Goal: Check status

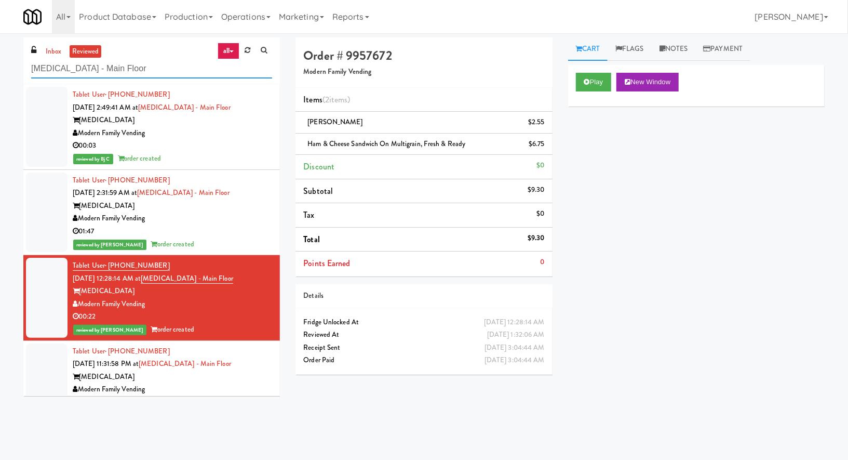
click at [75, 69] on input "[MEDICAL_DATA] - Main Floor" at bounding box center [151, 68] width 241 height 19
paste input "Bay Village - Combo"
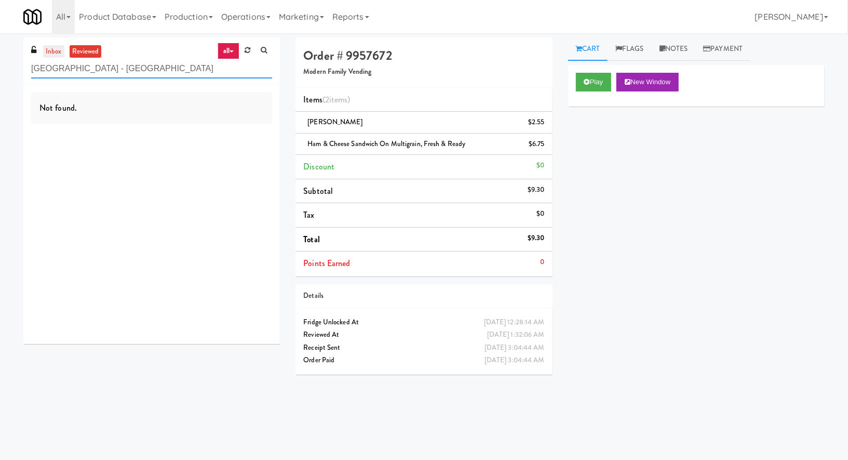
type input "Bay Village - Combo"
click at [52, 50] on link "inbox" at bounding box center [53, 51] width 21 height 13
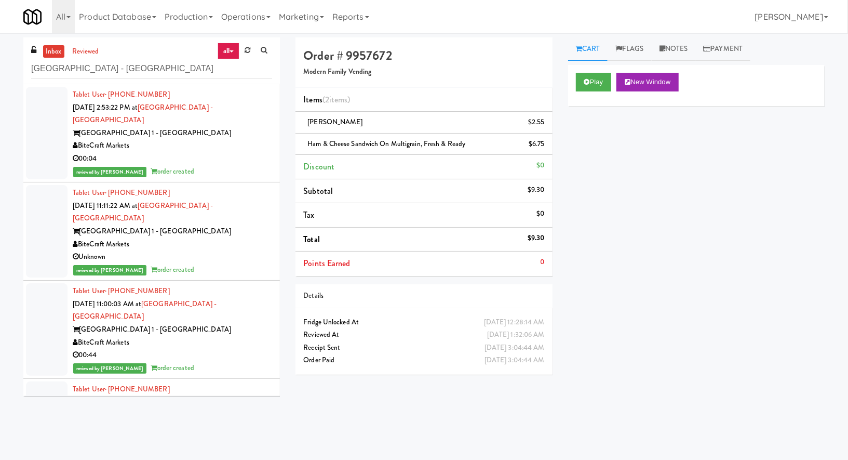
click at [56, 51] on link "inbox" at bounding box center [53, 51] width 21 height 13
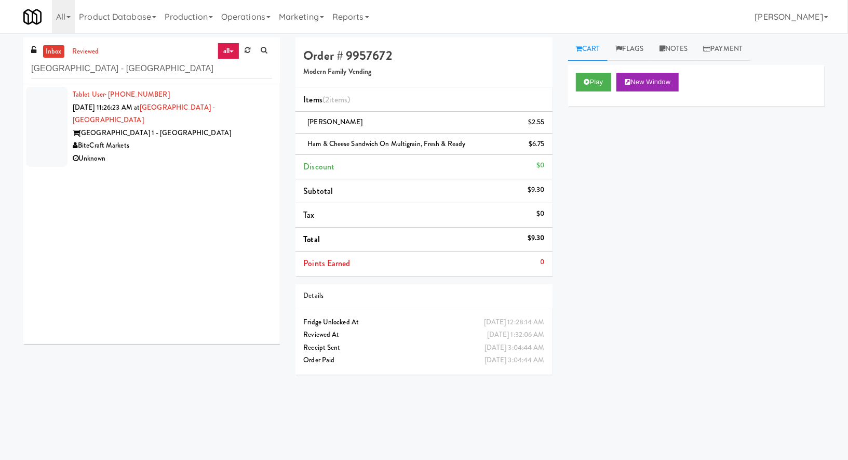
click at [226, 105] on div "Tablet User · (786) 339-4297 Oct 2, 2025 11:26:23 AM at Bay Village - Combo Bay…" at bounding box center [172, 126] width 199 height 77
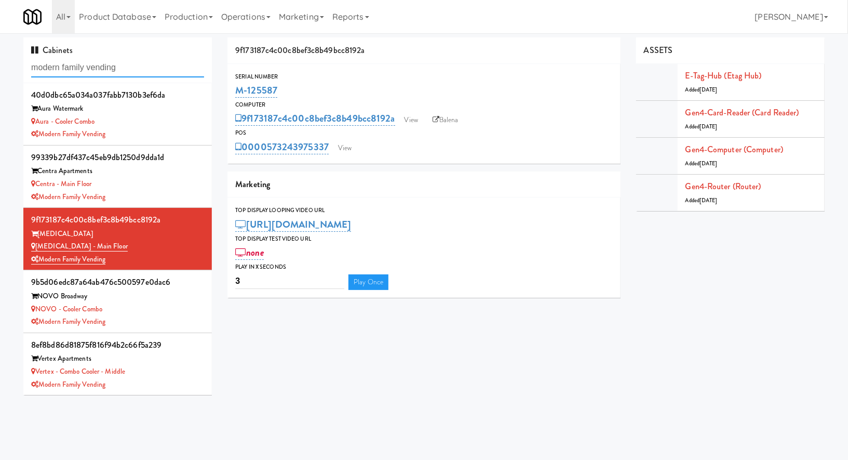
click at [108, 62] on input "modern family vending" at bounding box center [117, 67] width 173 height 19
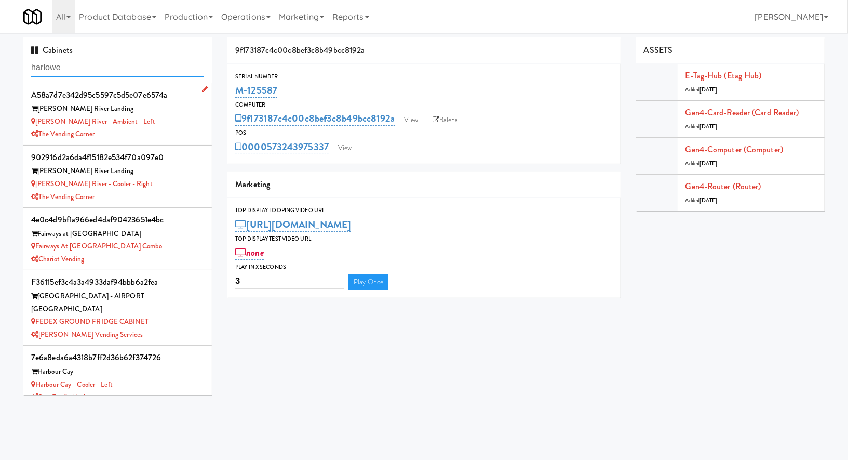
type input "harlowe"
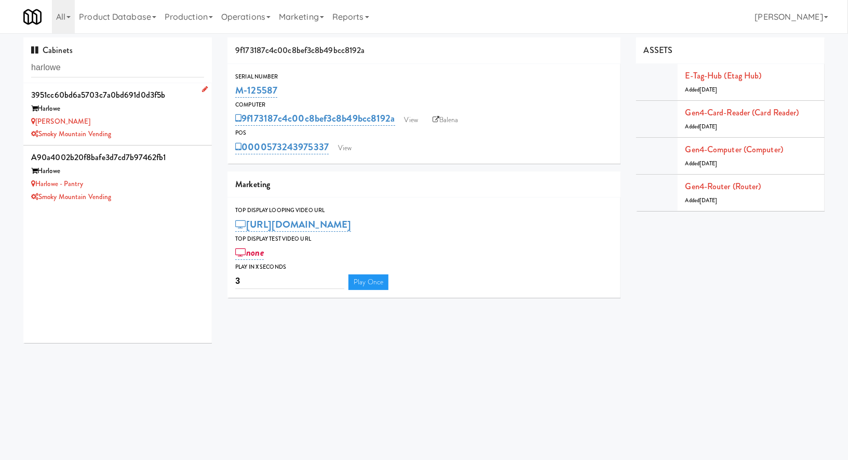
click at [136, 132] on div "Smoky Mountain Vending" at bounding box center [117, 134] width 173 height 13
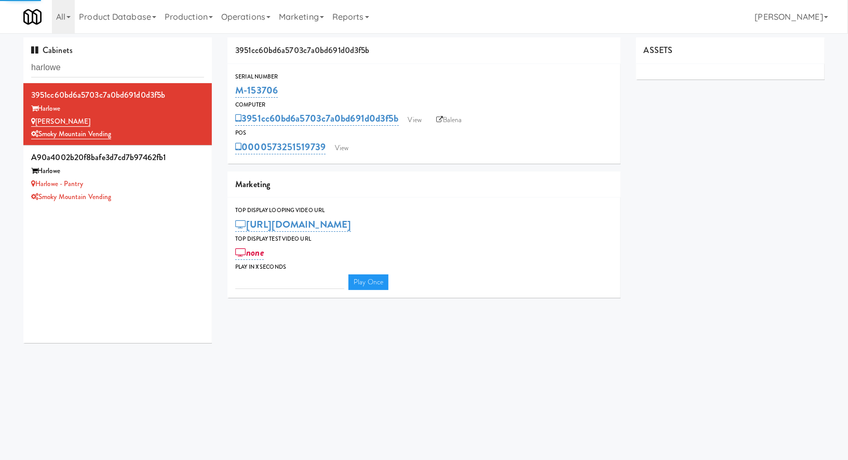
type input "3"
click at [418, 119] on link "View" at bounding box center [415, 120] width 24 height 16
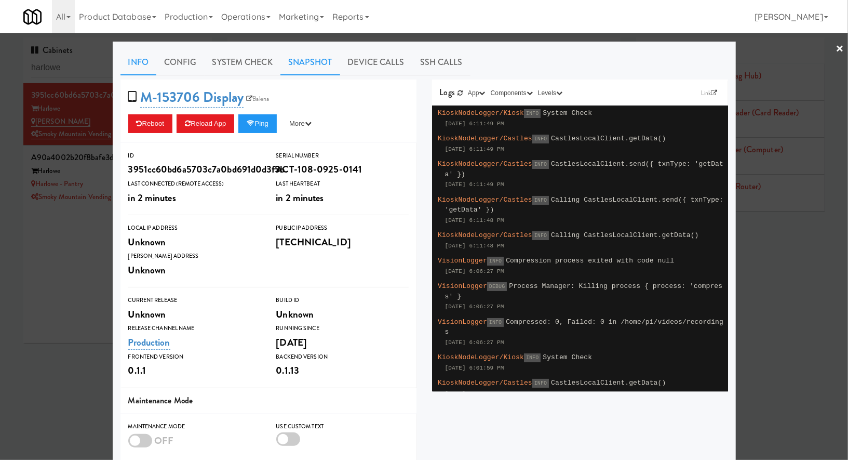
click at [319, 67] on link "Snapshot" at bounding box center [310, 62] width 60 height 26
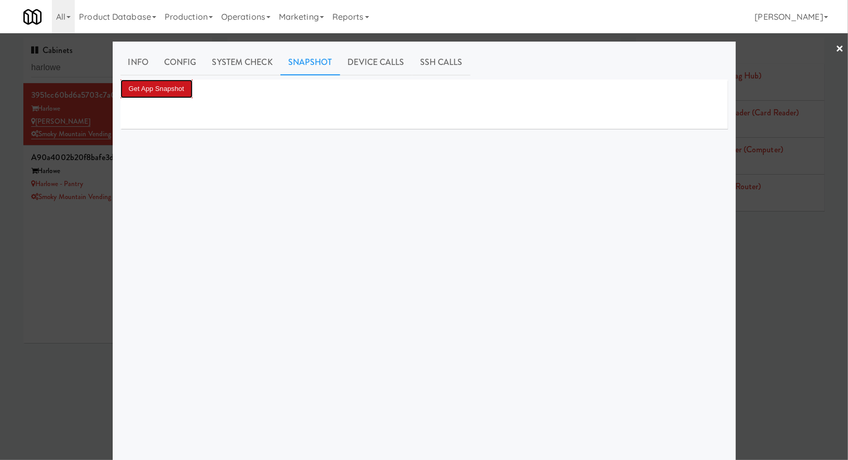
click at [173, 91] on button "Get App Snapshot" at bounding box center [156, 88] width 72 height 19
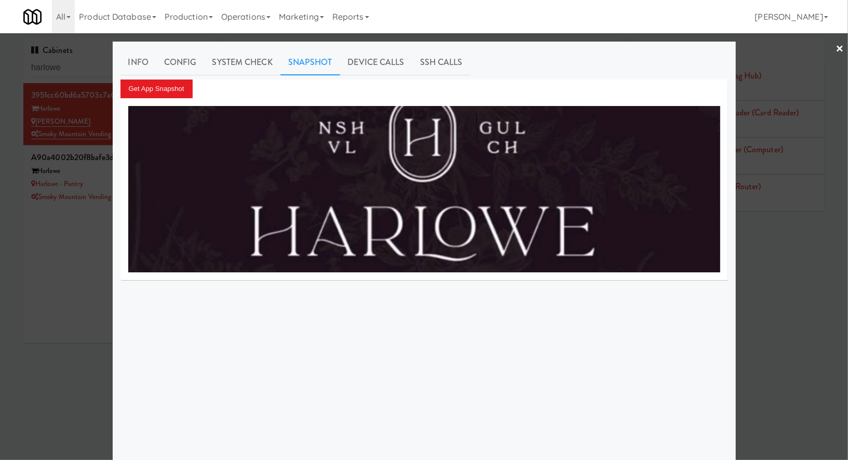
click at [62, 201] on div at bounding box center [424, 230] width 848 height 460
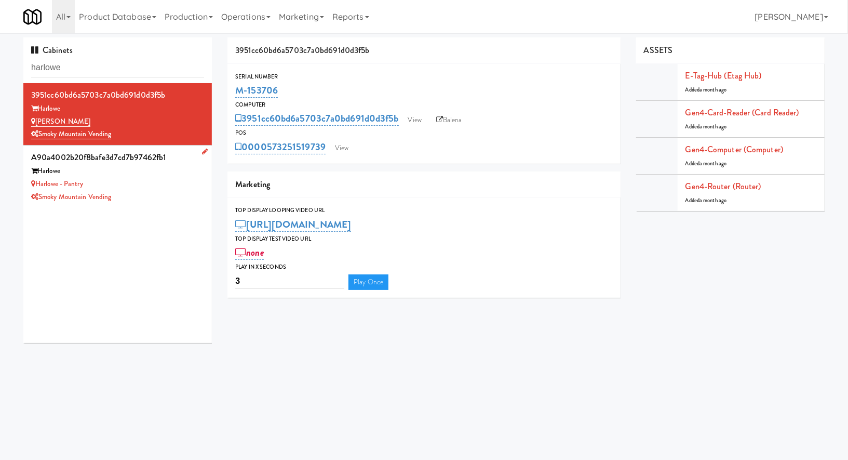
click at [159, 179] on div "Harlowe - Pantry" at bounding box center [117, 184] width 173 height 13
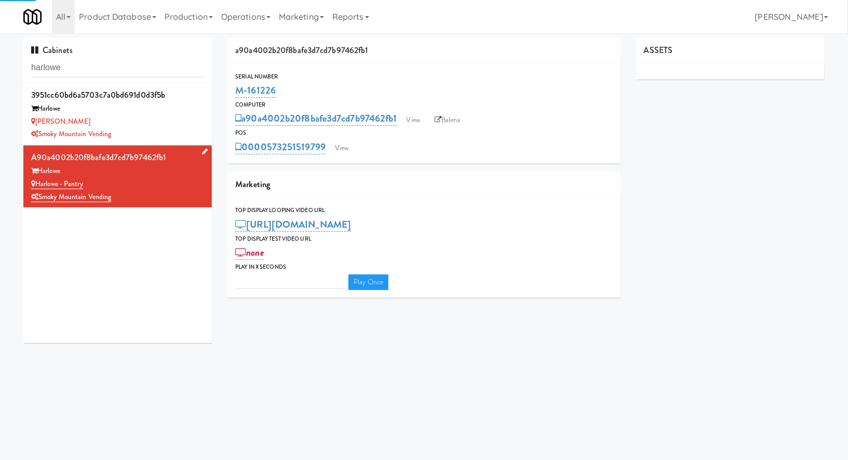
type input "3"
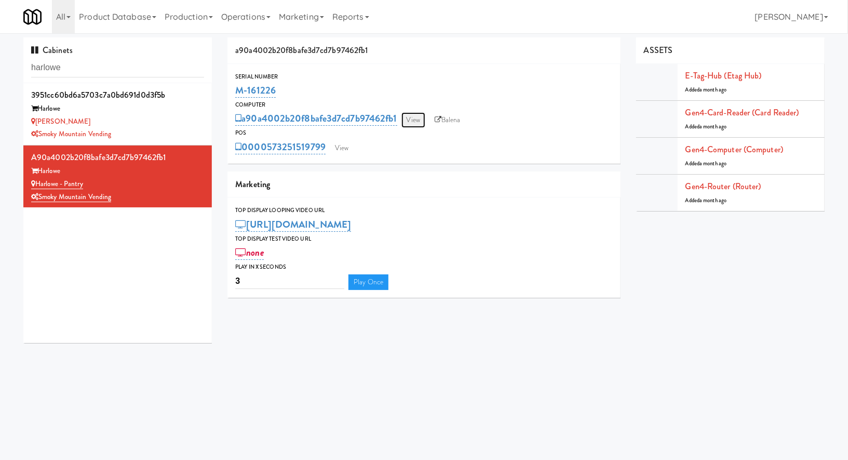
click at [409, 115] on link "View" at bounding box center [413, 120] width 24 height 16
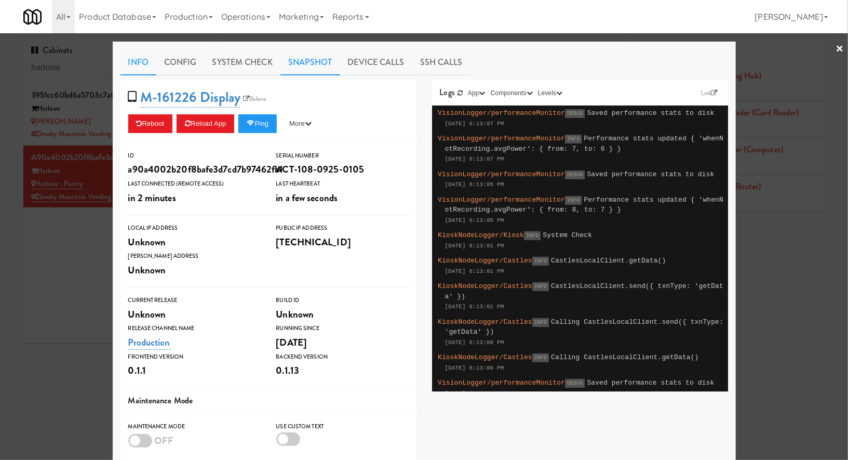
click at [324, 60] on link "Snapshot" at bounding box center [310, 62] width 60 height 26
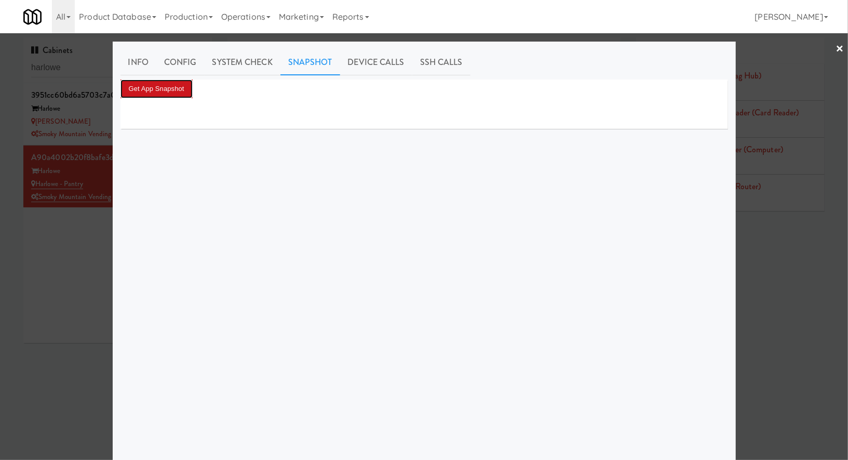
click at [183, 88] on button "Get App Snapshot" at bounding box center [156, 88] width 72 height 19
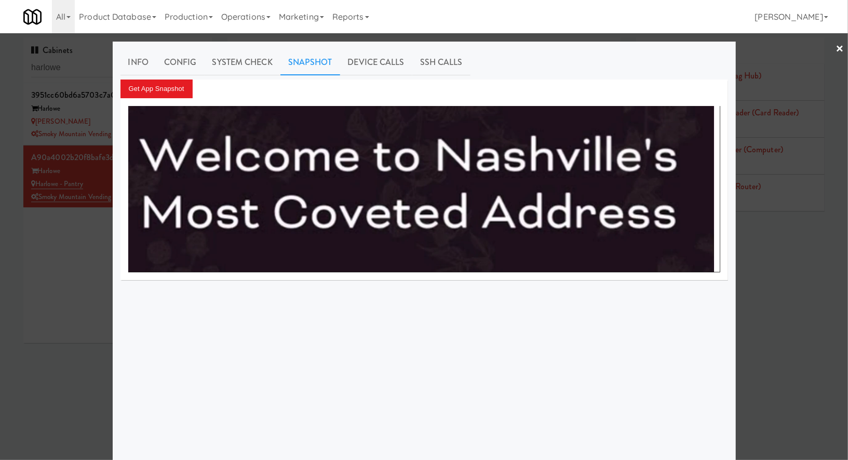
click at [55, 239] on div at bounding box center [424, 230] width 848 height 460
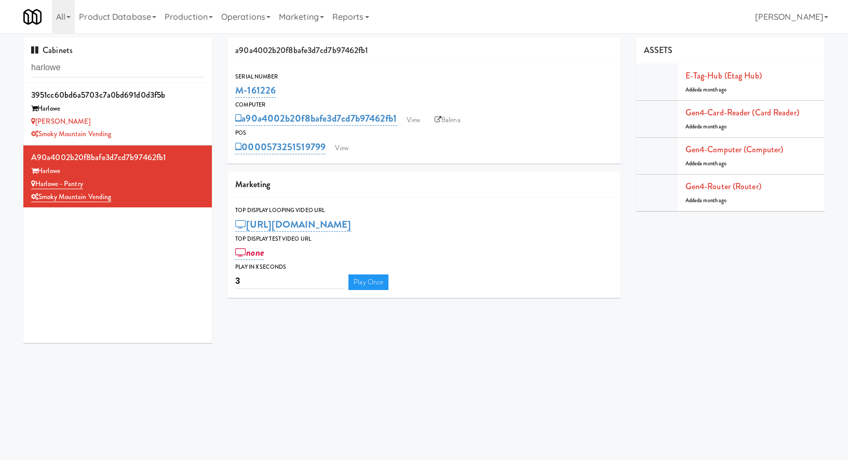
click at [138, 74] on input "harlowe" at bounding box center [117, 67] width 173 height 19
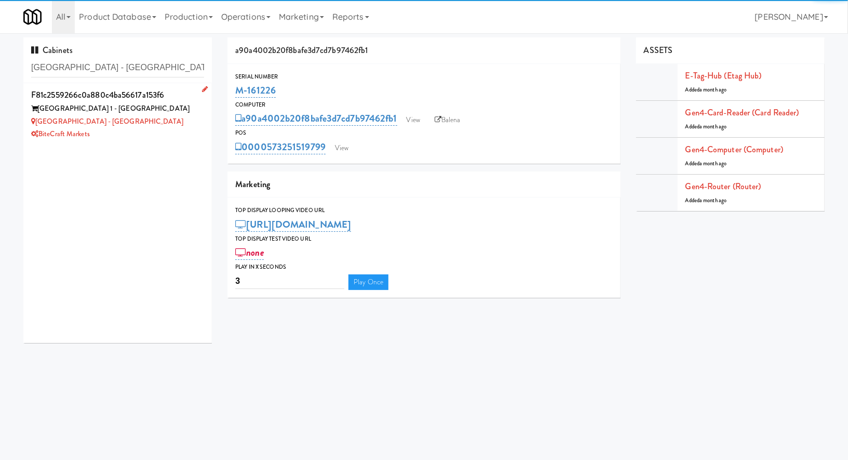
type input "Bay Village - Combo"
click at [163, 120] on div "Bay Village - Combo" at bounding box center [117, 121] width 173 height 13
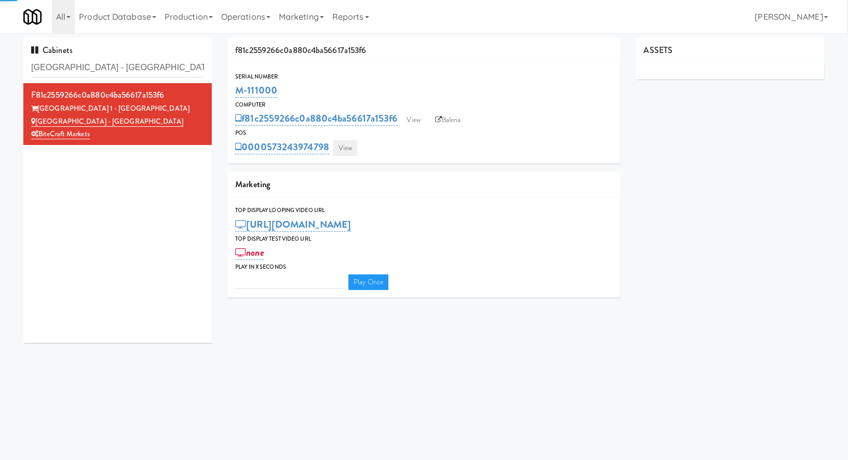
type input "3"
click at [341, 141] on link "View" at bounding box center [345, 148] width 24 height 16
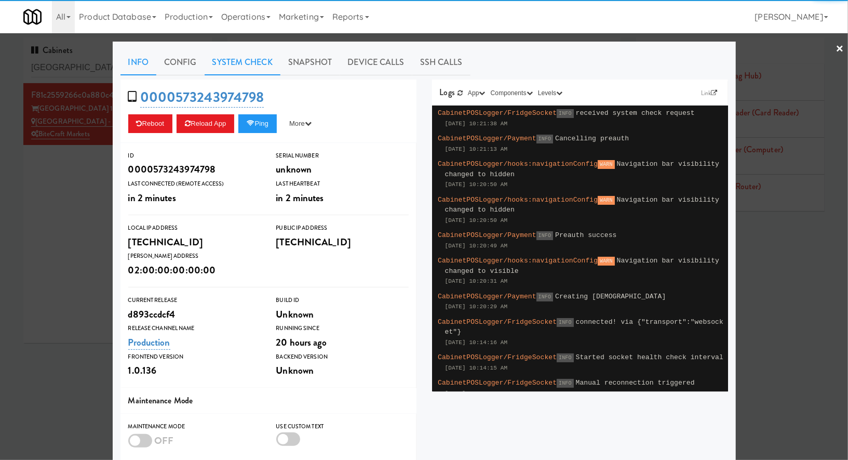
click at [257, 64] on link "System Check" at bounding box center [243, 62] width 76 height 26
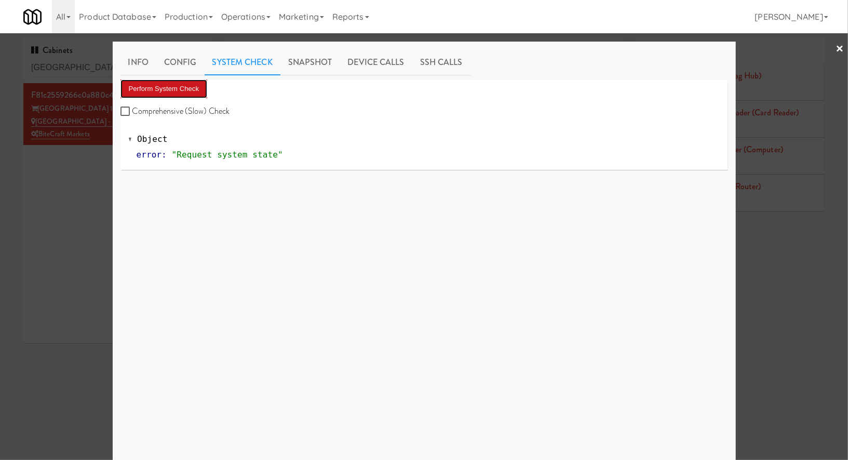
click at [185, 91] on button "Perform System Check" at bounding box center [163, 88] width 87 height 19
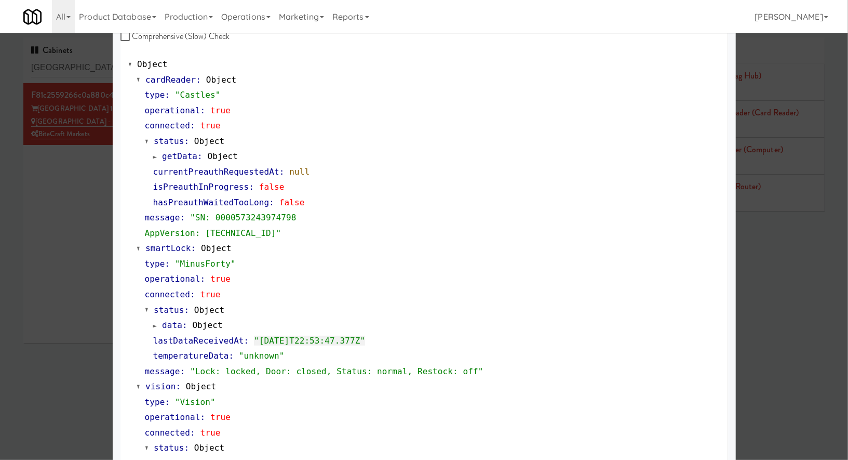
scroll to position [76, 0]
click at [102, 224] on div at bounding box center [424, 230] width 848 height 460
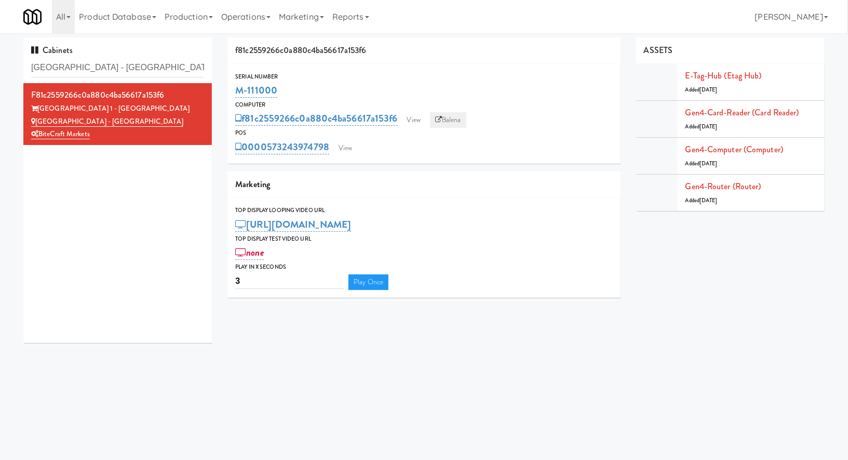
click at [448, 117] on link "Balena" at bounding box center [448, 120] width 36 height 16
click at [415, 120] on link "View" at bounding box center [414, 120] width 24 height 16
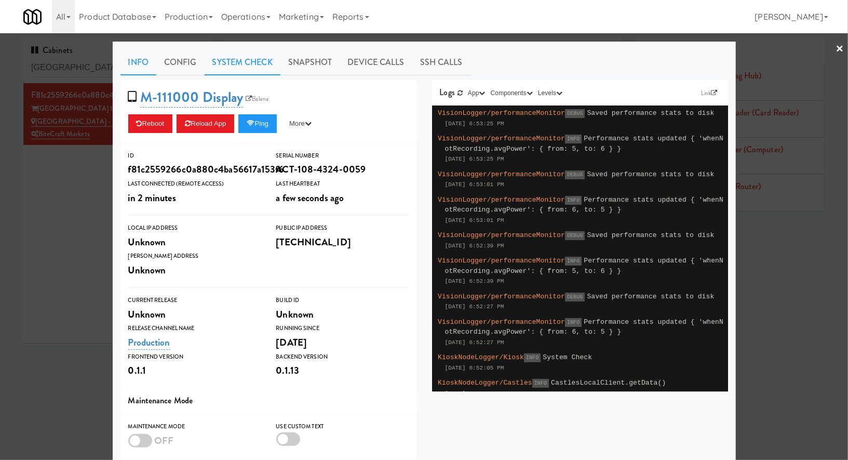
click at [232, 60] on link "System Check" at bounding box center [243, 62] width 76 height 26
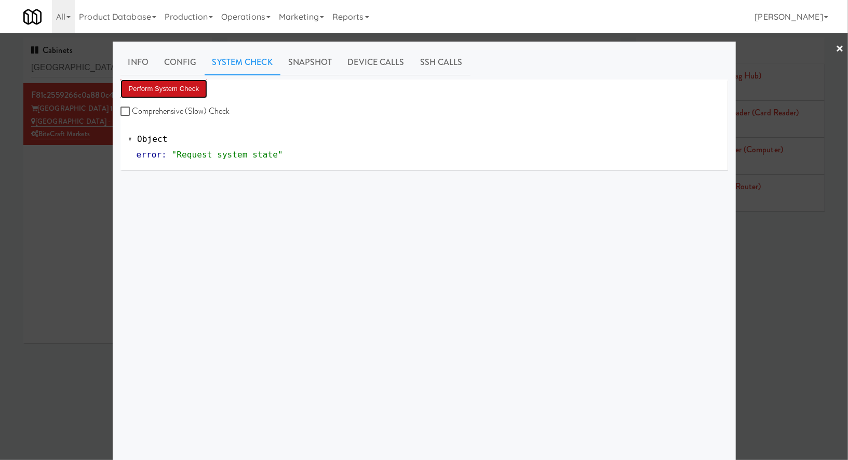
click at [189, 88] on button "Perform System Check" at bounding box center [163, 88] width 87 height 19
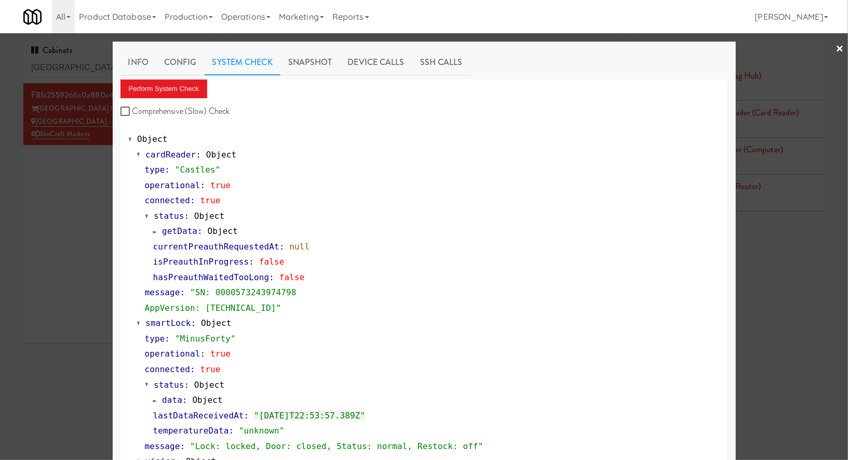
click at [64, 214] on div at bounding box center [424, 230] width 848 height 460
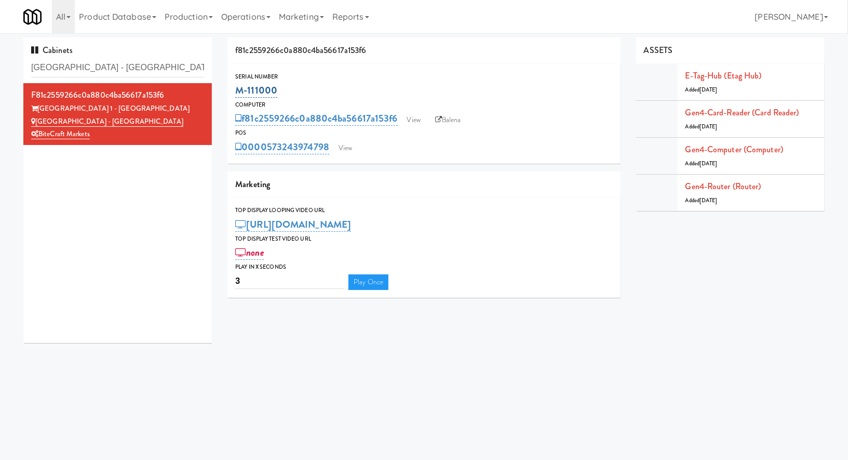
drag, startPoint x: 288, startPoint y: 91, endPoint x: 238, endPoint y: 91, distance: 49.9
click at [238, 91] on div "M-111000" at bounding box center [424, 91] width 378 height 18
copy link "M-111000"
